Goal: Information Seeking & Learning: Learn about a topic

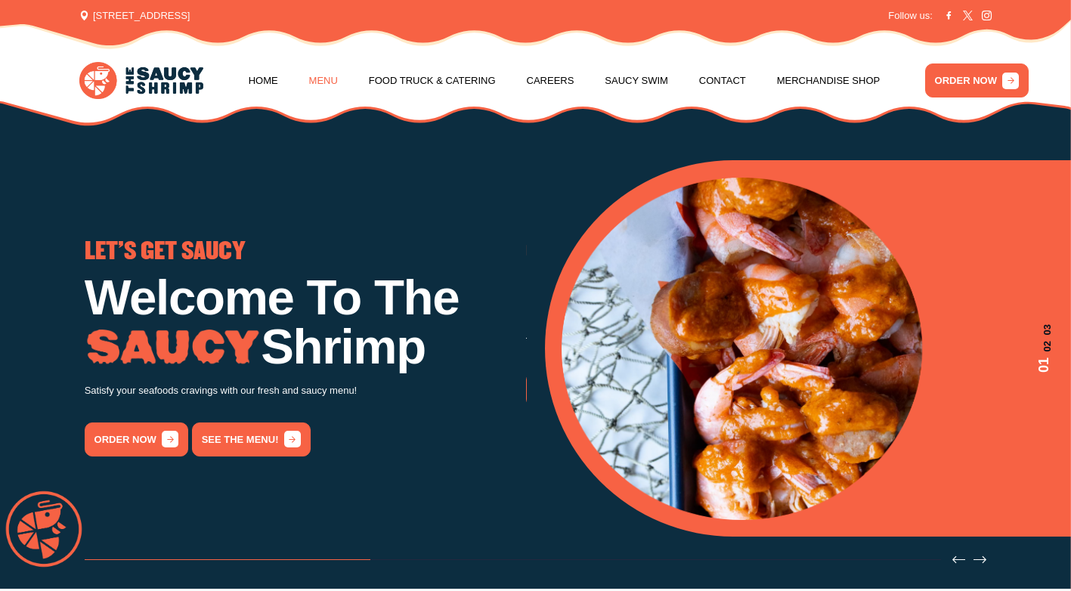
click at [321, 77] on link "Menu" at bounding box center [323, 80] width 29 height 57
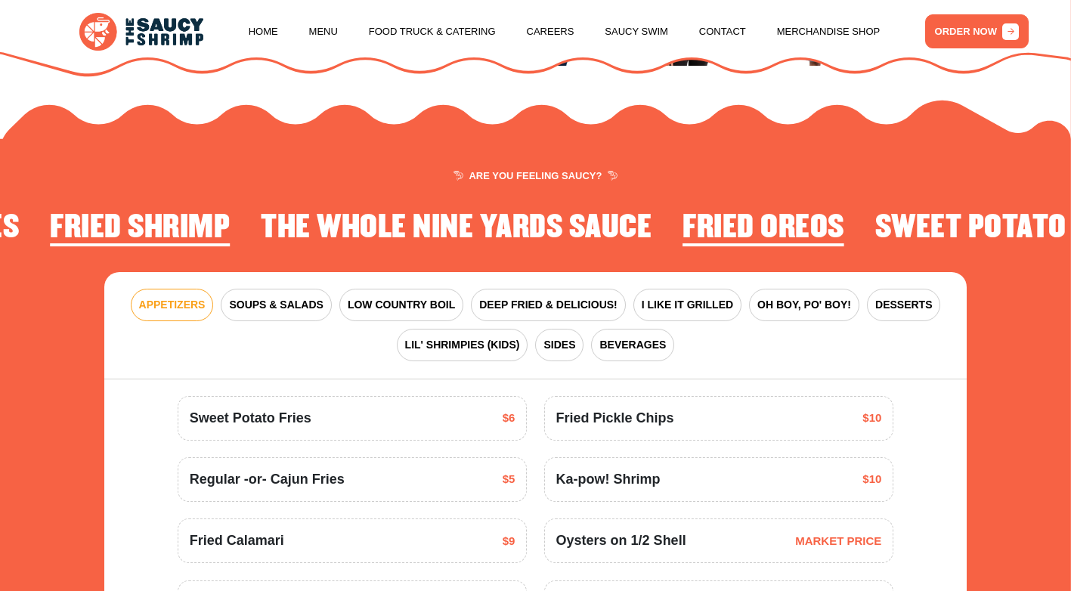
scroll to position [1745, 0]
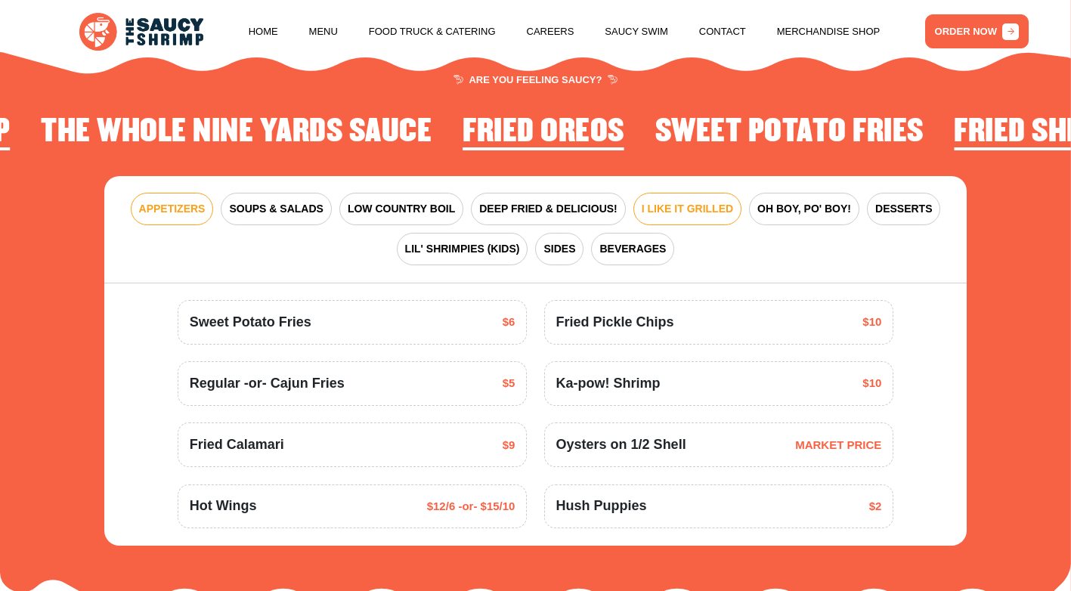
click at [713, 204] on span "I LIKE IT GRILLED" at bounding box center [687, 209] width 91 height 16
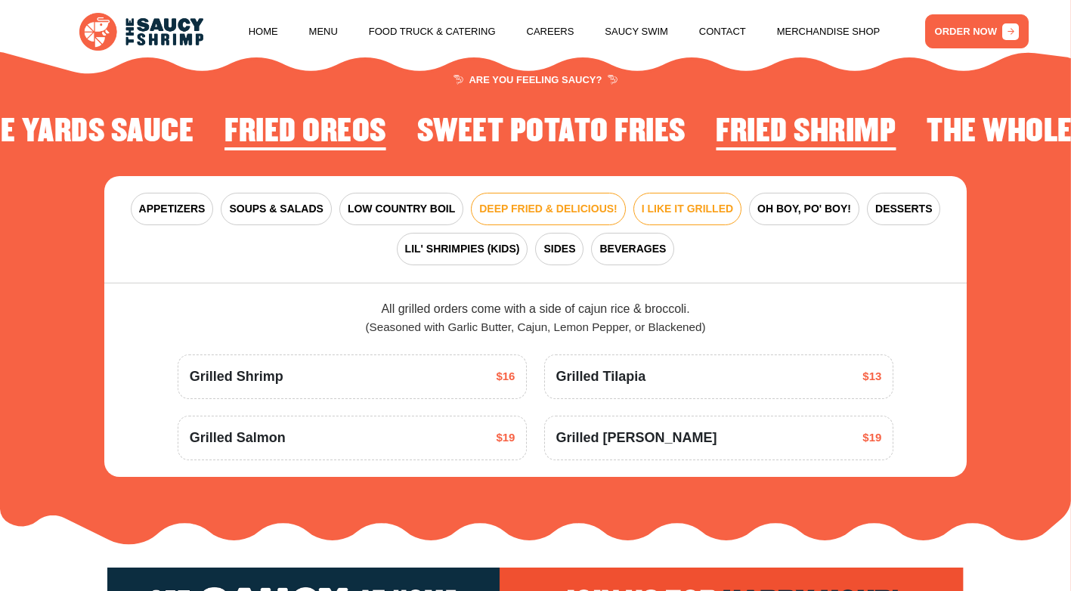
click at [559, 209] on span "DEEP FRIED & DELICIOUS!" at bounding box center [548, 209] width 138 height 16
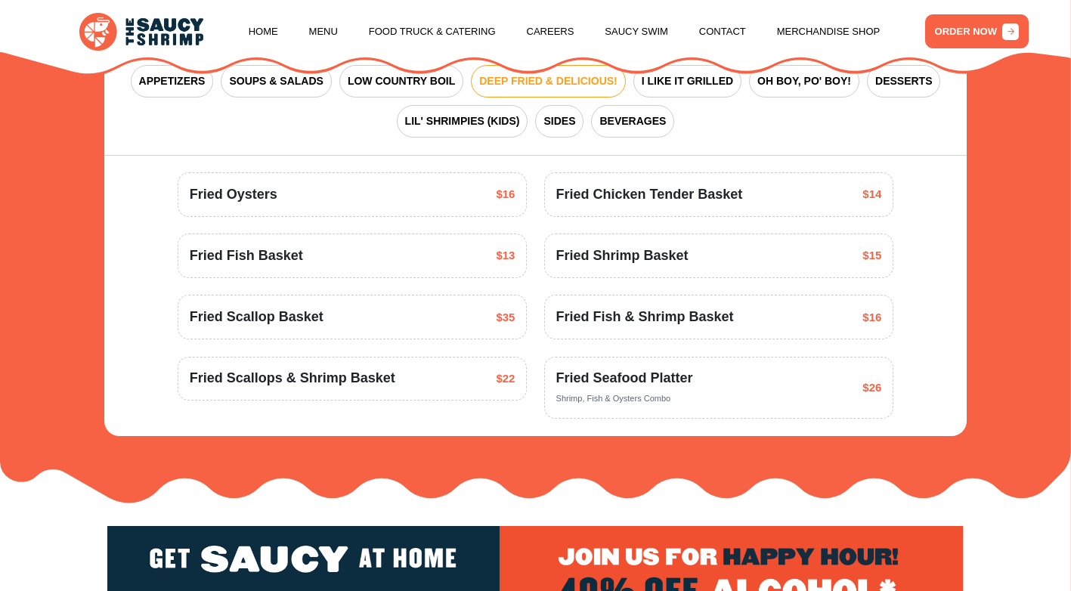
scroll to position [1821, 0]
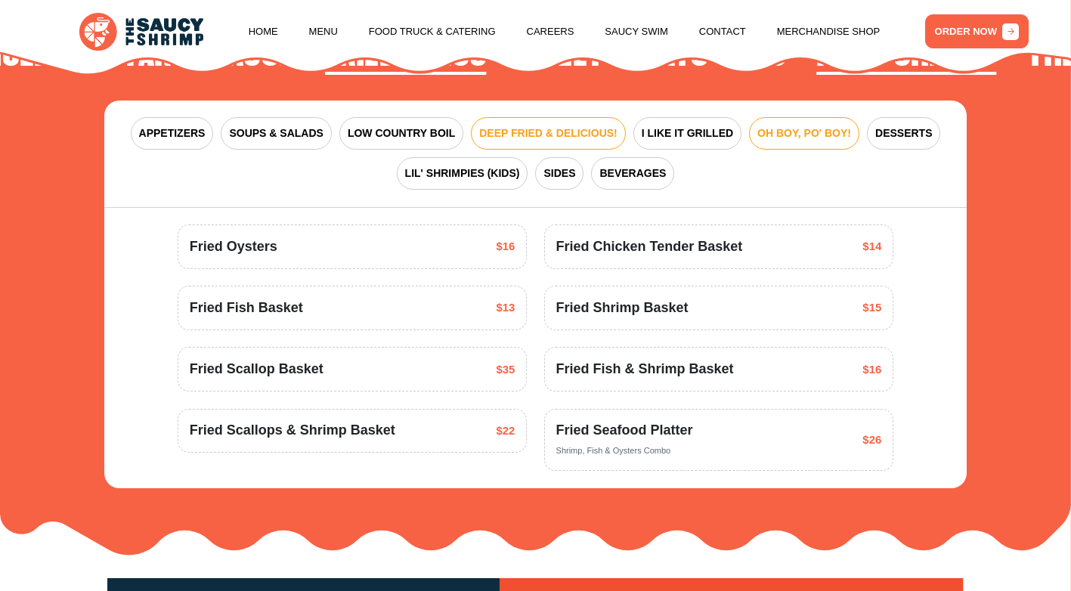
click at [760, 131] on span "OH BOY, PO' BOY!" at bounding box center [804, 133] width 94 height 16
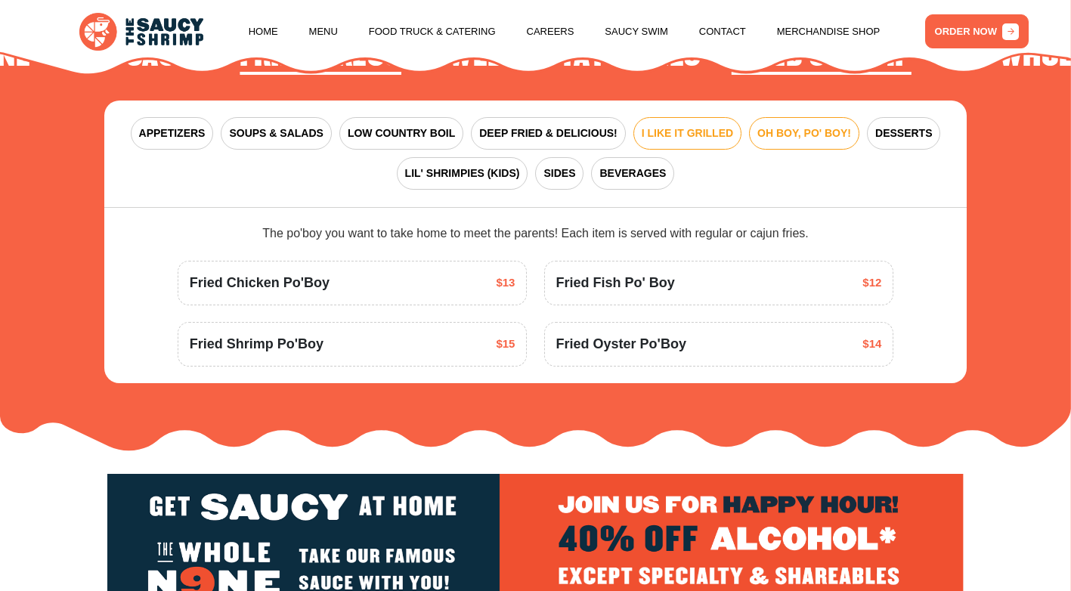
click at [658, 125] on span "I LIKE IT GRILLED" at bounding box center [687, 133] width 91 height 16
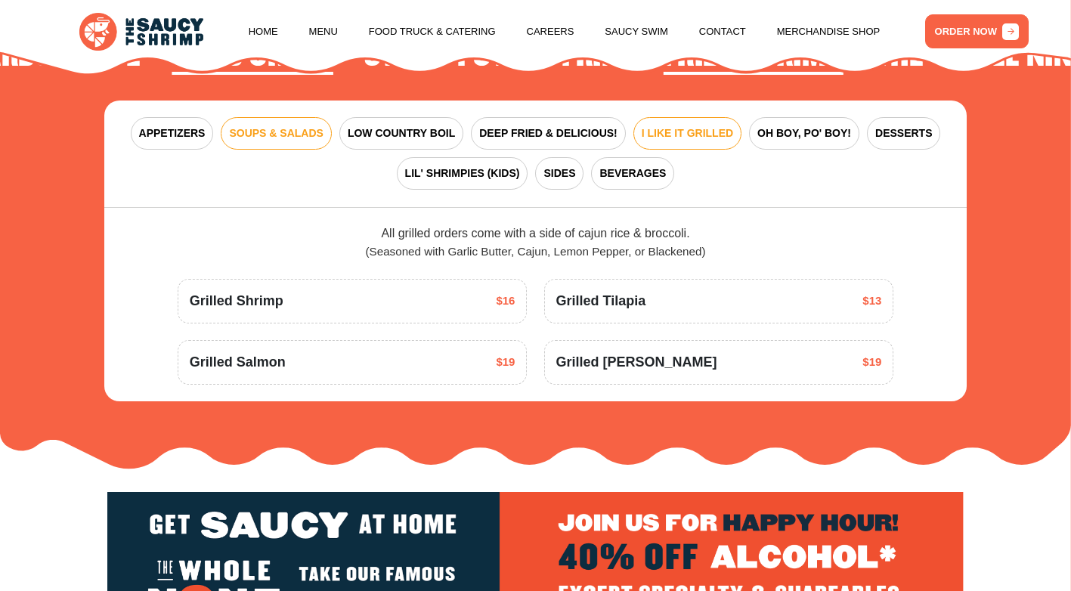
click at [312, 132] on span "SOUPS & SALADS" at bounding box center [276, 133] width 94 height 16
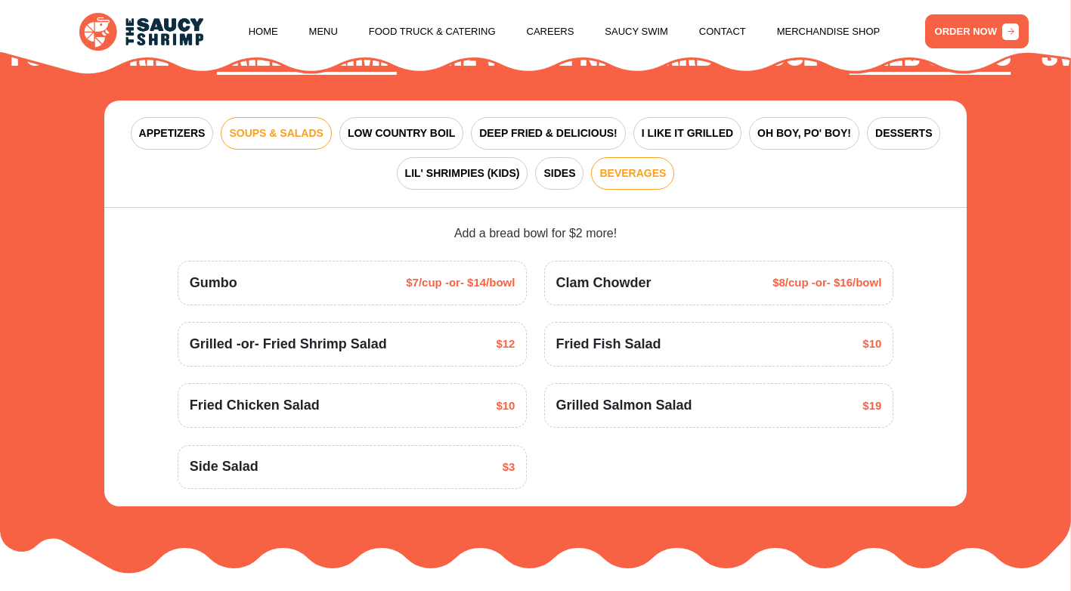
drag, startPoint x: 602, startPoint y: 172, endPoint x: 619, endPoint y: 169, distance: 17.8
click at [617, 169] on button "BEVERAGES" at bounding box center [632, 173] width 83 height 32
